Goal: Information Seeking & Learning: Learn about a topic

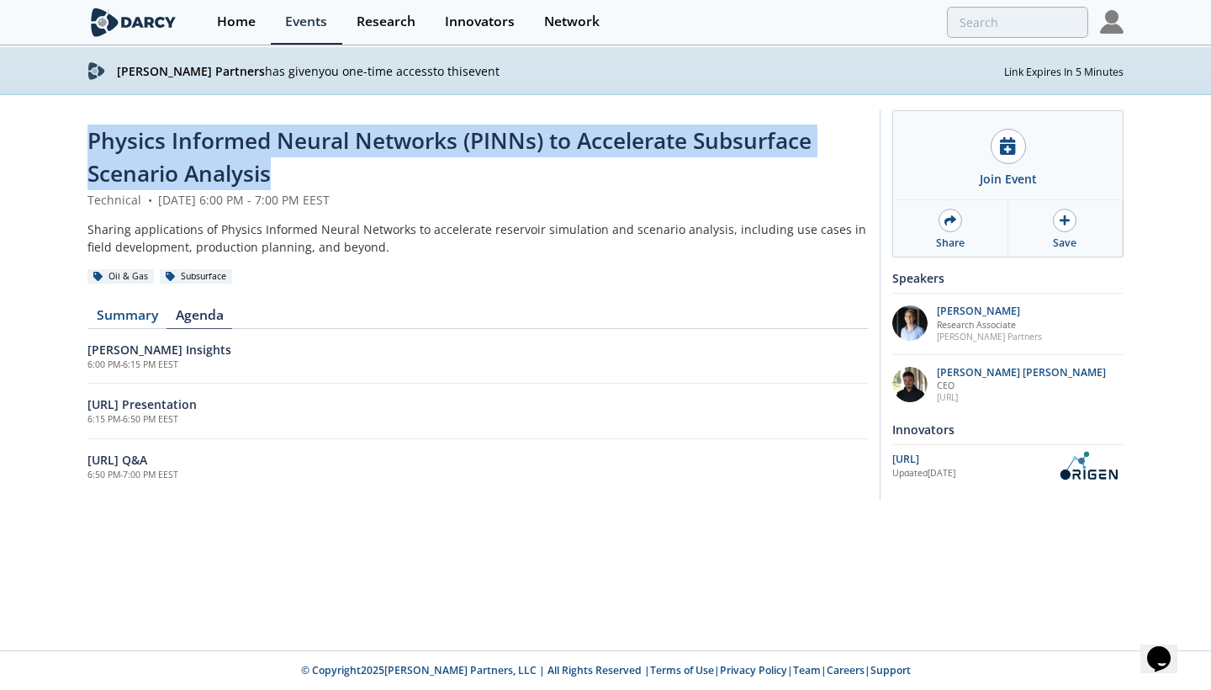
click at [114, 138] on span "Physics Informed Neural Networks (PINNs) to Accelerate Subsurface Scenario Anal…" at bounding box center [449, 156] width 724 height 63
drag, startPoint x: 114, startPoint y: 138, endPoint x: 225, endPoint y: 167, distance: 113.9
click at [225, 167] on span "Physics Informed Neural Networks (PINNs) to Accelerate Subsurface Scenario Anal…" at bounding box center [449, 156] width 724 height 63
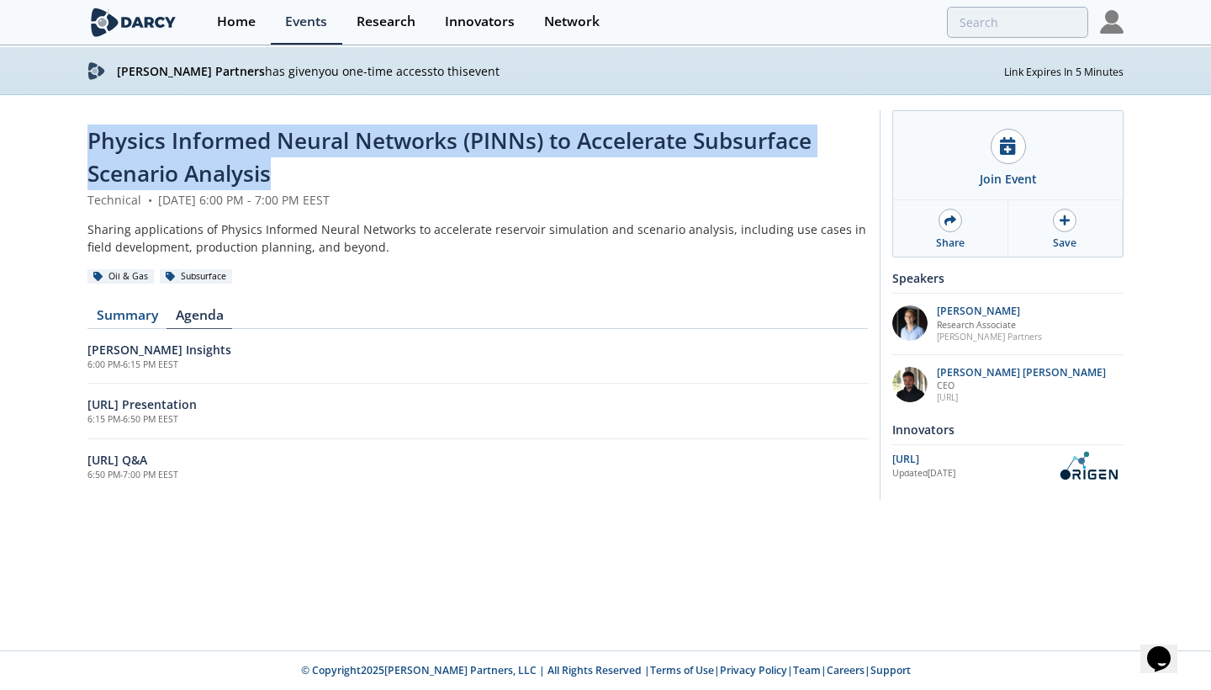
click at [225, 167] on span "Physics Informed Neural Networks (PINNs) to Accelerate Subsurface Scenario Anal…" at bounding box center [449, 156] width 724 height 63
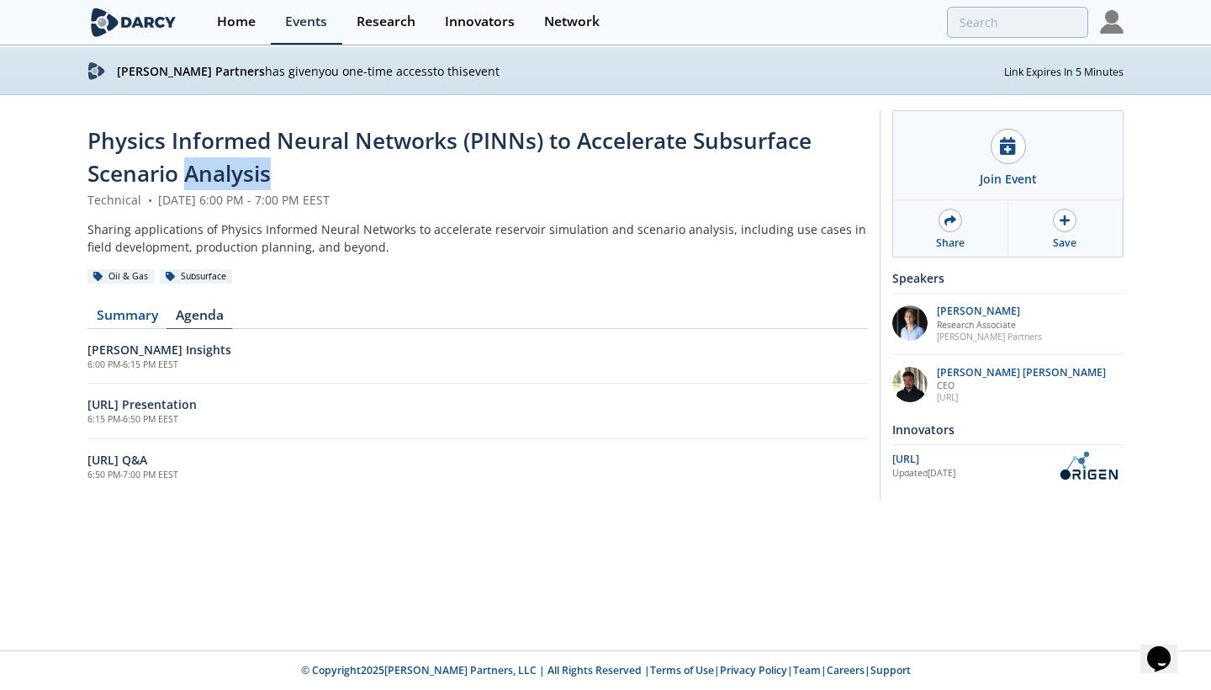
click at [136, 141] on span "Physics Informed Neural Networks (PINNs) to Accelerate Subsurface Scenario Anal…" at bounding box center [449, 156] width 724 height 63
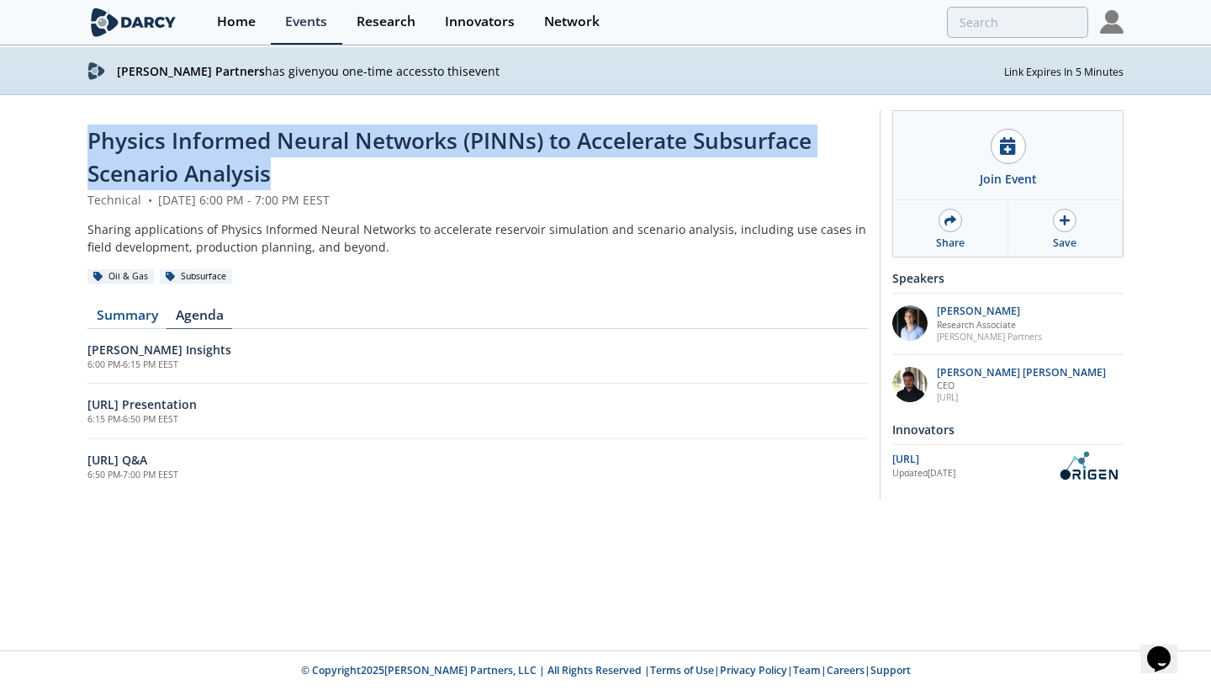
drag, startPoint x: 136, startPoint y: 141, endPoint x: 215, endPoint y: 178, distance: 86.6
click at [215, 178] on span "Physics Informed Neural Networks (PINNs) to Accelerate Subsurface Scenario Anal…" at bounding box center [449, 156] width 724 height 63
drag, startPoint x: 215, startPoint y: 178, endPoint x: 98, endPoint y: 139, distance: 122.6
click at [98, 139] on span "Physics Informed Neural Networks (PINNs) to Accelerate Subsurface Scenario Anal…" at bounding box center [449, 156] width 724 height 63
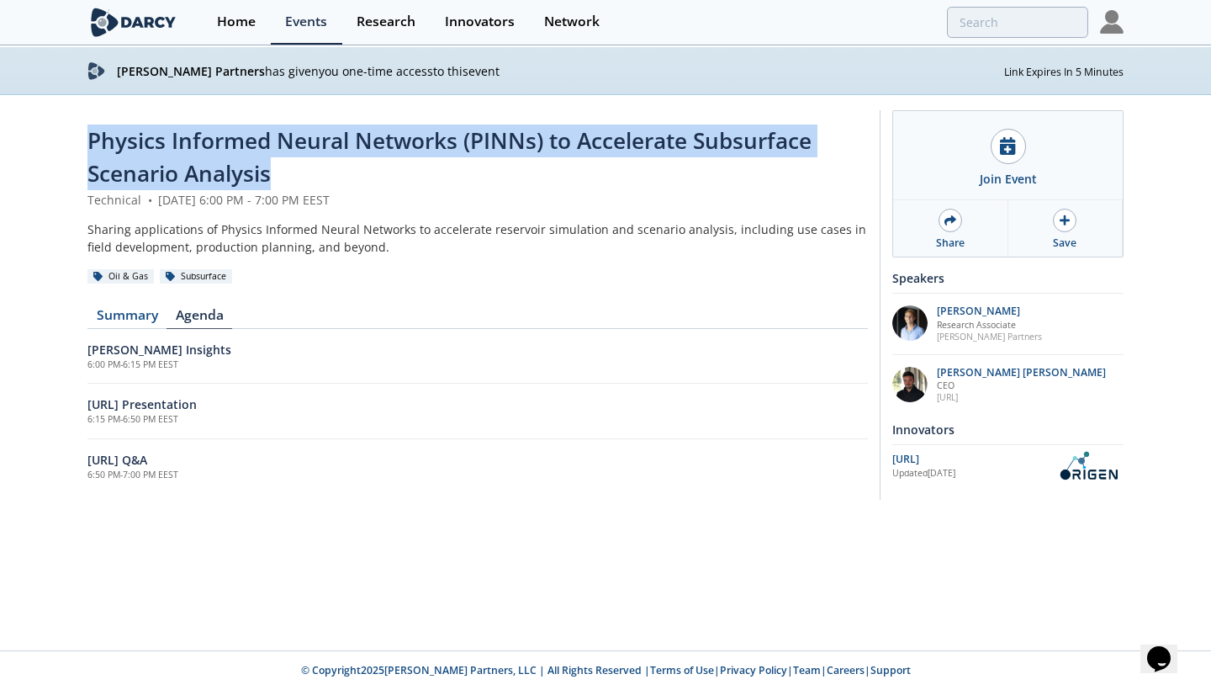
click at [98, 139] on span "Physics Informed Neural Networks (PINNs) to Accelerate Subsurface Scenario Anal…" at bounding box center [449, 156] width 724 height 63
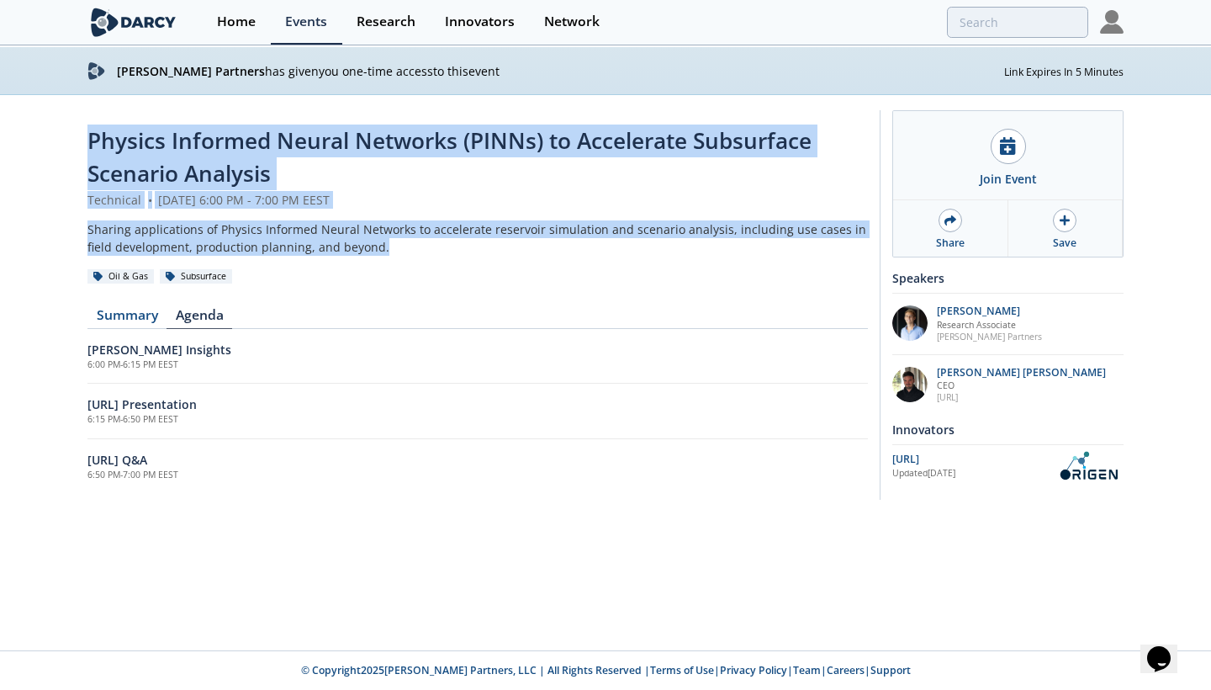
drag, startPoint x: 98, startPoint y: 139, endPoint x: 349, endPoint y: 245, distance: 272.2
click at [349, 245] on header "Physics Informed Neural Networks (PINNs) to Accelerate Subsurface Scenario Anal…" at bounding box center [477, 205] width 781 height 161
click at [349, 245] on div "Sharing applications of Physics Informed Neural Networks to accelerate reservoi…" at bounding box center [477, 237] width 781 height 35
drag, startPoint x: 349, startPoint y: 245, endPoint x: 92, endPoint y: 131, distance: 281.4
click at [92, 131] on header "Physics Informed Neural Networks (PINNs) to Accelerate Subsurface Scenario Anal…" at bounding box center [477, 205] width 781 height 161
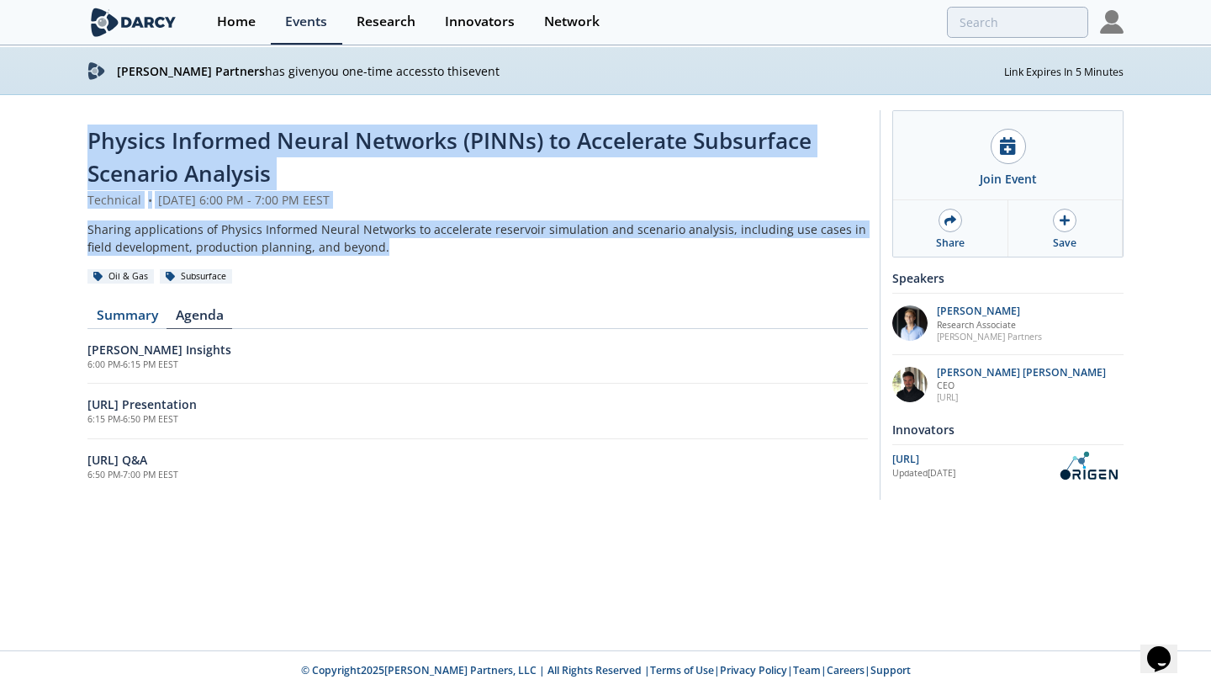
click at [92, 131] on span "Physics Informed Neural Networks (PINNs) to Accelerate Subsurface Scenario Anal…" at bounding box center [449, 156] width 724 height 63
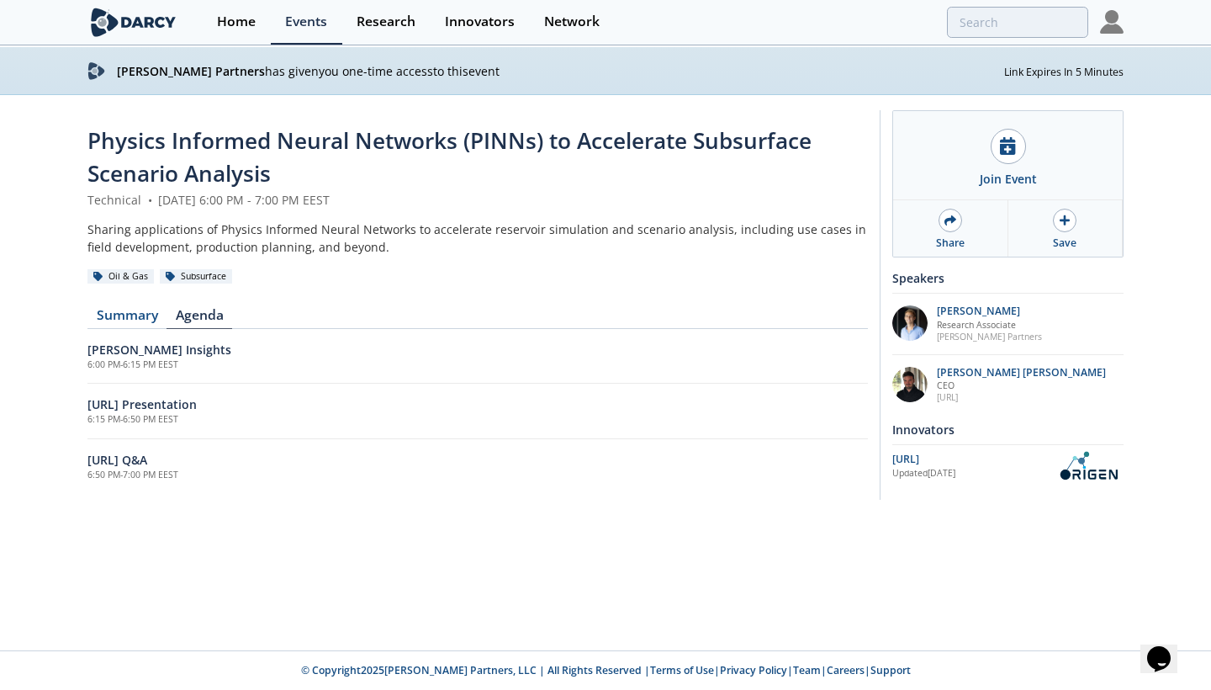
click at [124, 142] on span "Physics Informed Neural Networks (PINNs) to Accelerate Subsurface Scenario Anal…" at bounding box center [449, 156] width 724 height 63
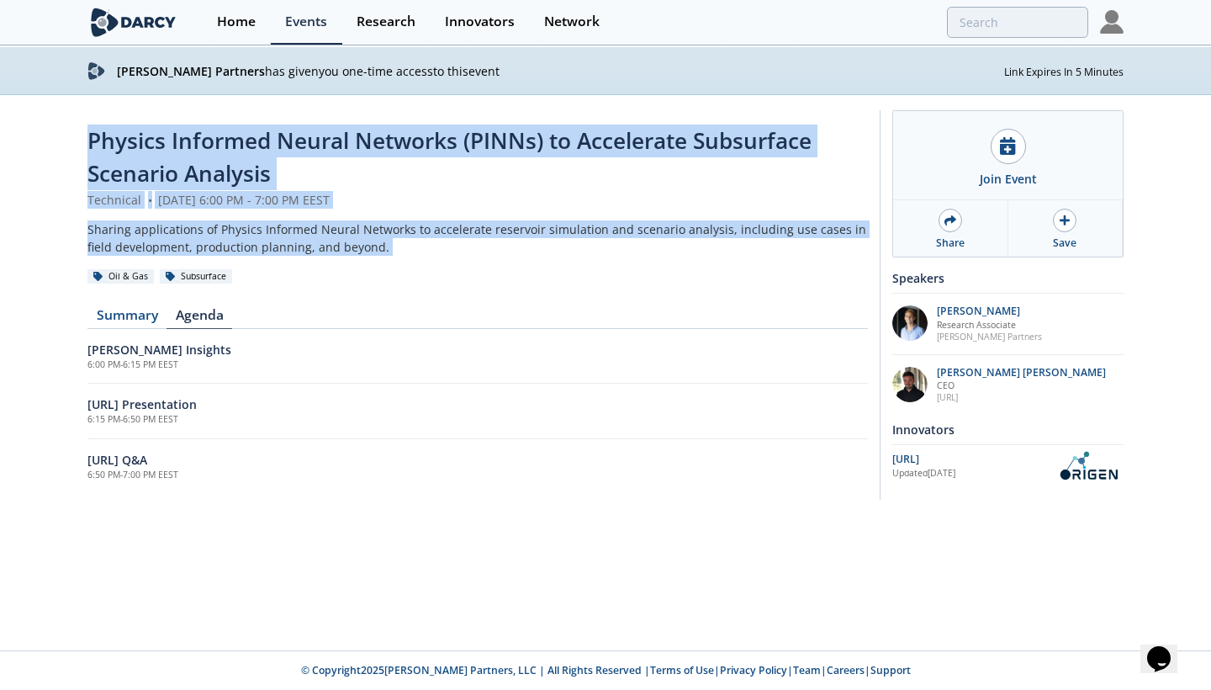
drag, startPoint x: 124, startPoint y: 142, endPoint x: 358, endPoint y: 245, distance: 255.4
click at [358, 245] on header "Physics Informed Neural Networks (PINNs) to Accelerate Subsurface Scenario Anal…" at bounding box center [477, 205] width 781 height 161
click at [358, 245] on div "Sharing applications of Physics Informed Neural Networks to accelerate reservoi…" at bounding box center [477, 237] width 781 height 35
drag, startPoint x: 358, startPoint y: 245, endPoint x: 100, endPoint y: 143, distance: 276.8
click at [100, 143] on header "Physics Informed Neural Networks (PINNs) to Accelerate Subsurface Scenario Anal…" at bounding box center [477, 205] width 781 height 161
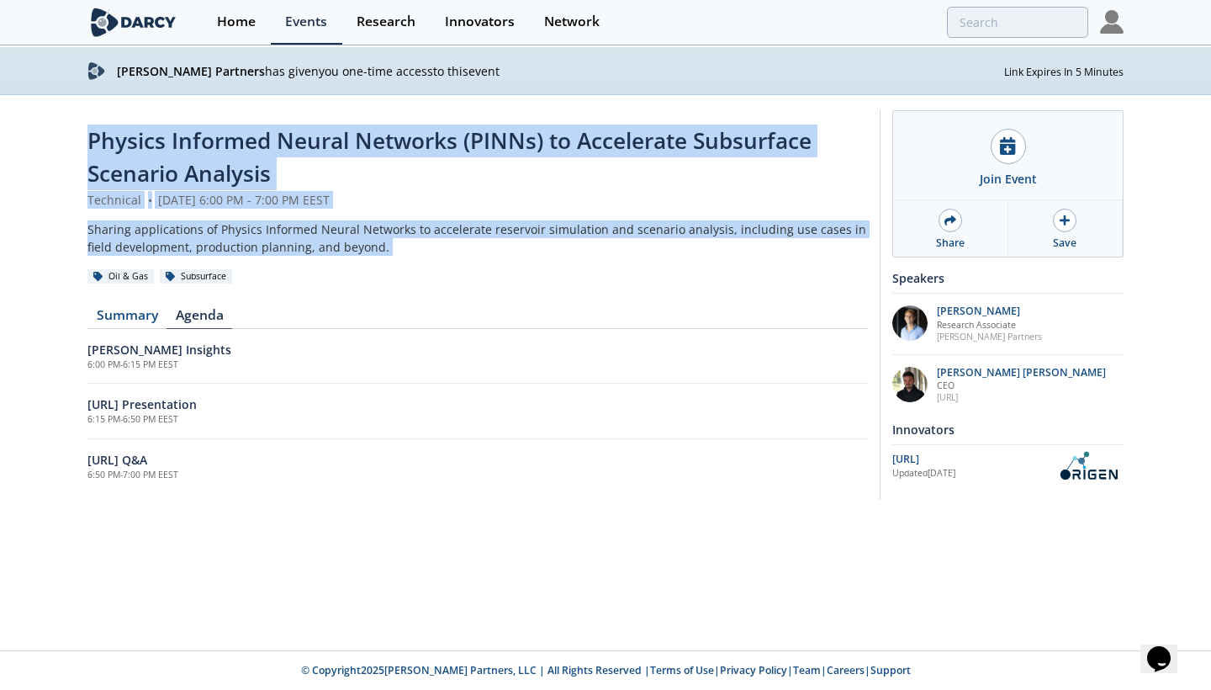
click at [100, 143] on span "Physics Informed Neural Networks (PINNs) to Accelerate Subsurface Scenario Anal…" at bounding box center [449, 156] width 724 height 63
